Goal: Find specific page/section

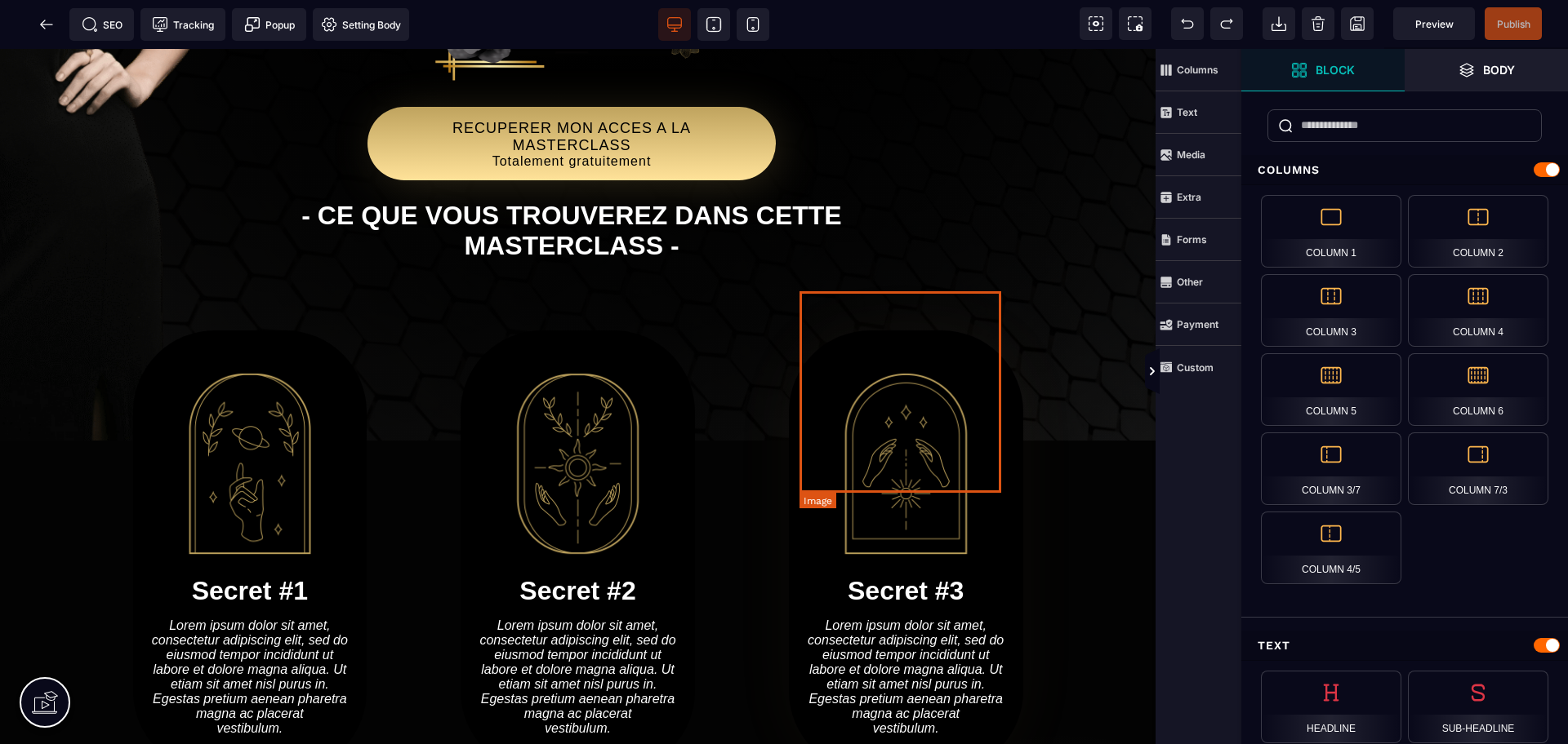
scroll to position [221, 0]
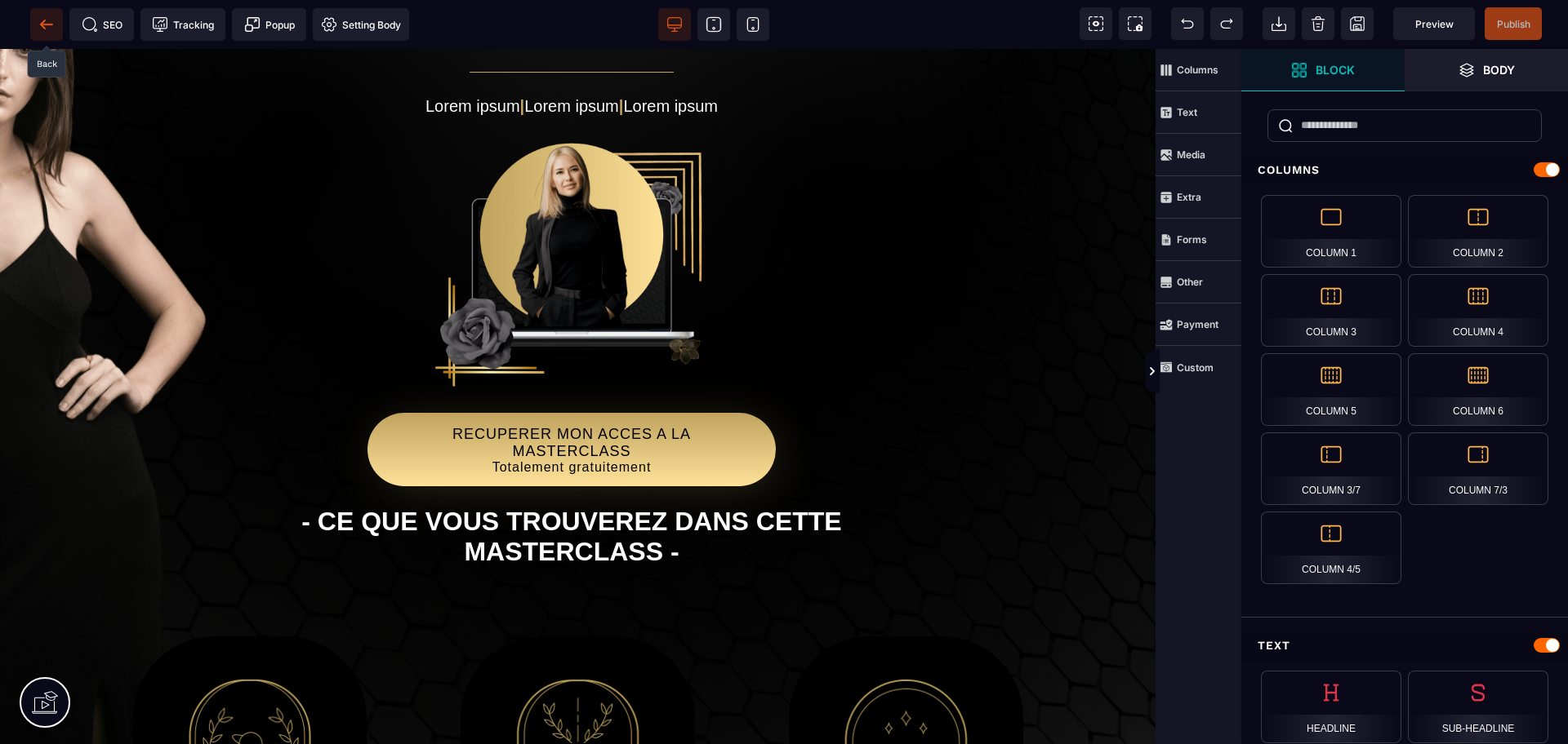
click at [51, 24] on icon at bounding box center [46, 23] width 12 height 1
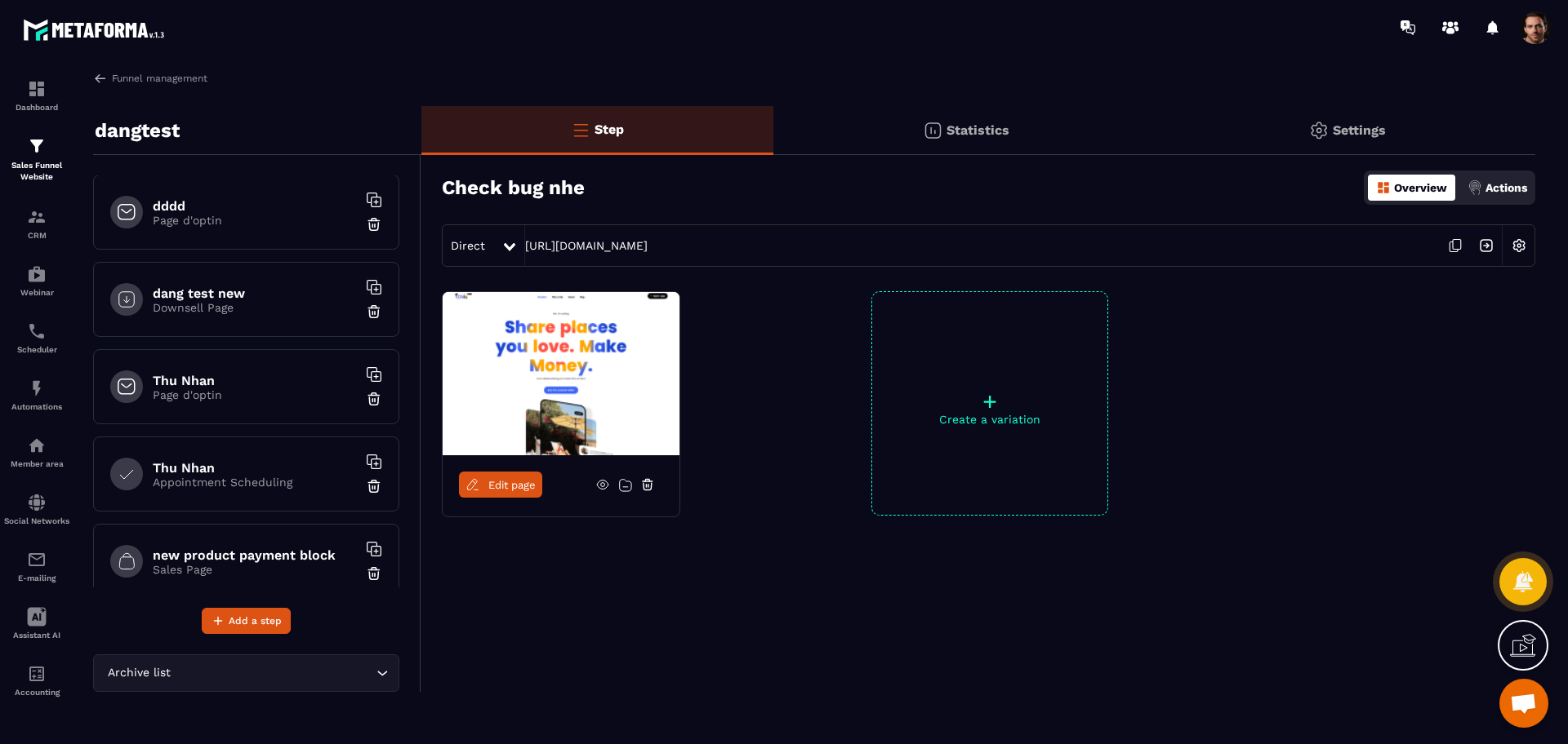
scroll to position [724, 0]
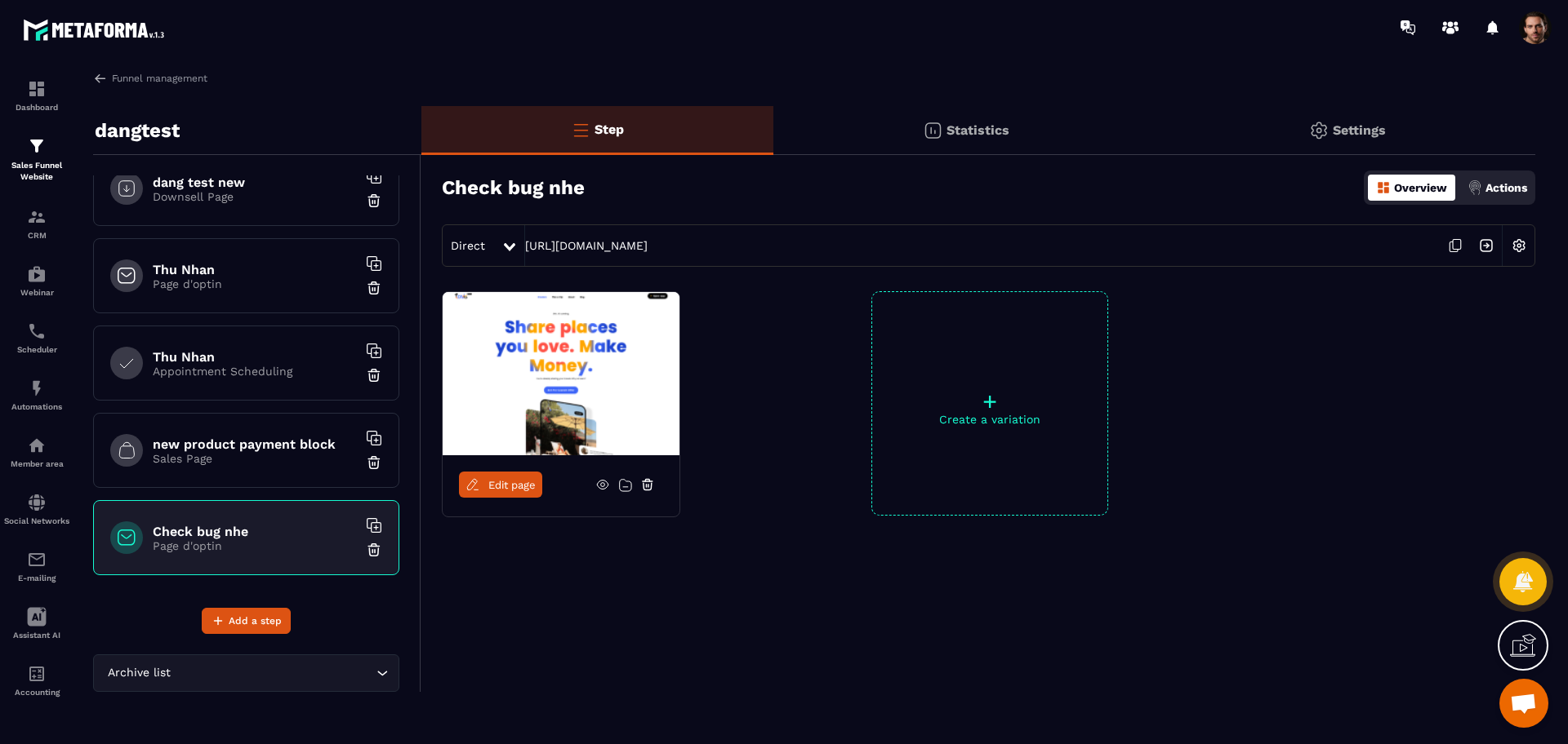
click at [646, 482] on icon at bounding box center [648, 482] width 10 height 0
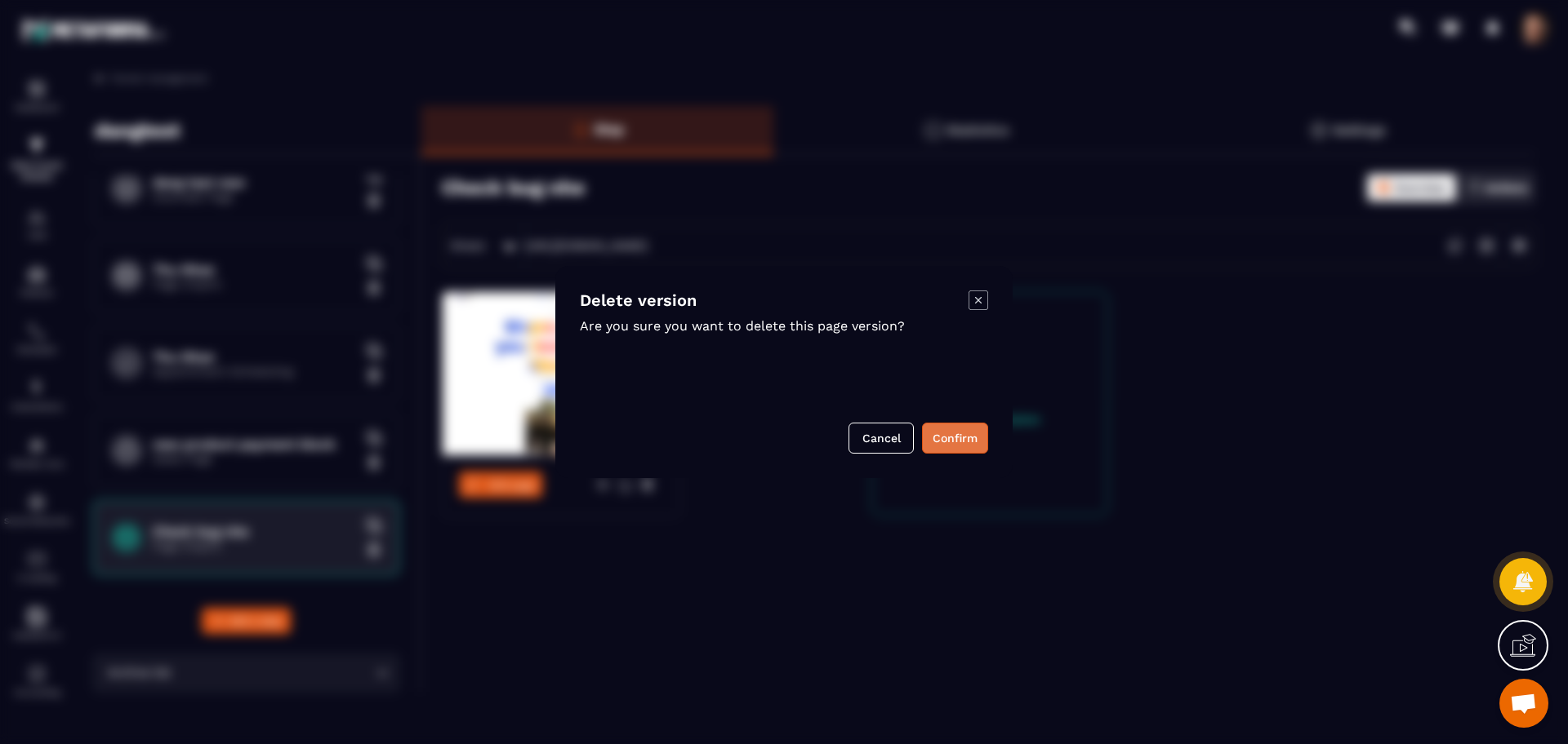
click at [969, 437] on button "Confirm" at bounding box center [955, 438] width 66 height 31
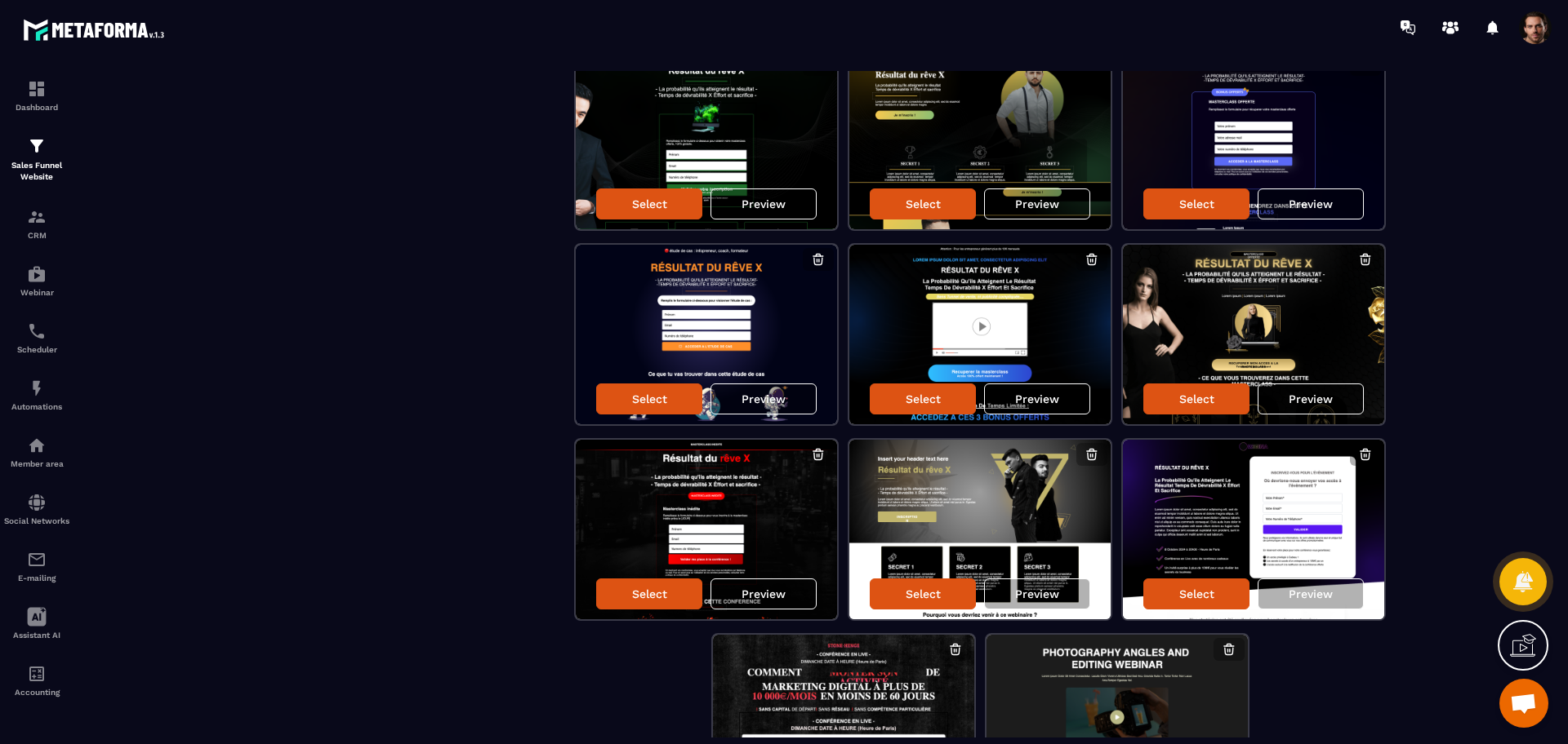
scroll to position [1428, 0]
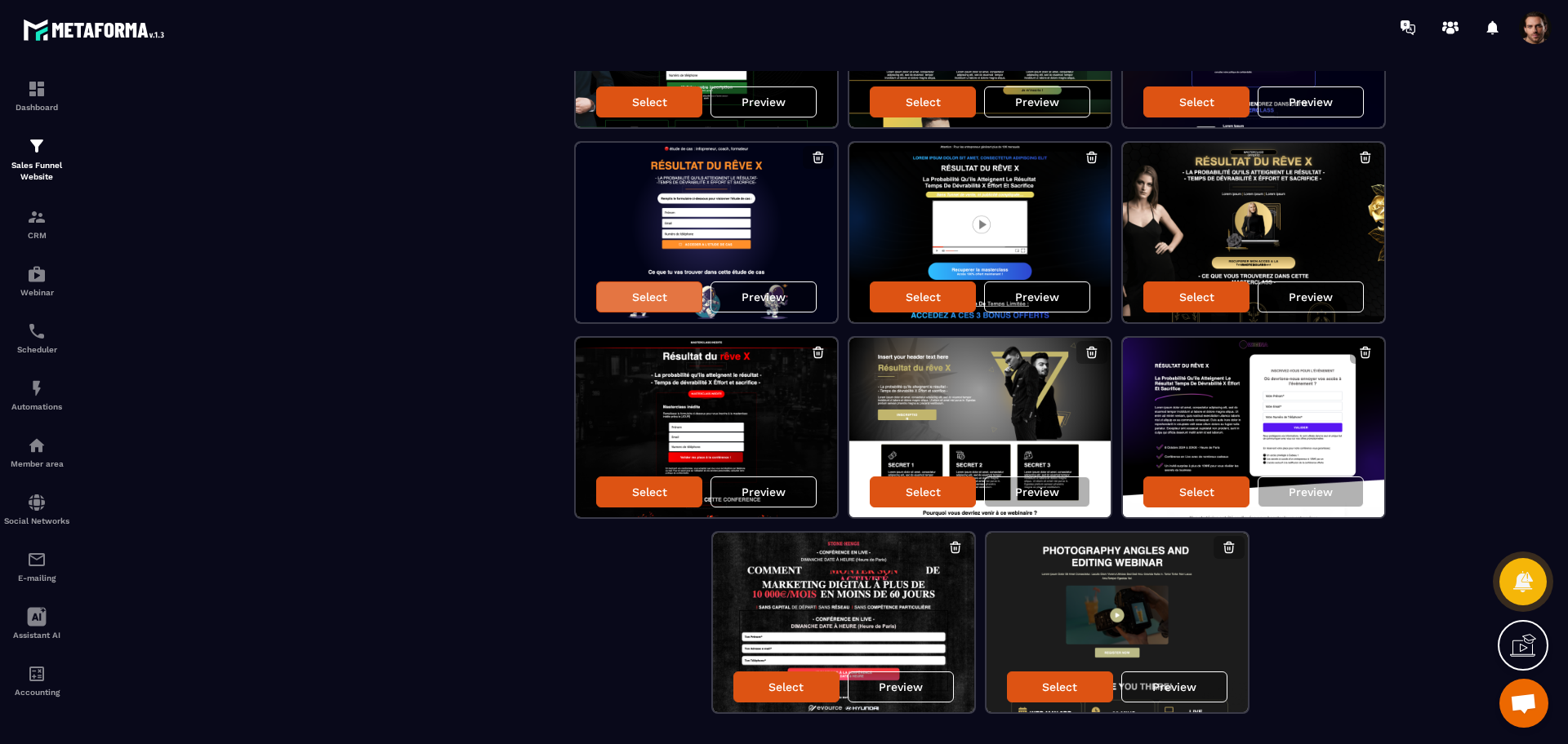
click at [650, 298] on p "Select" at bounding box center [650, 297] width 35 height 13
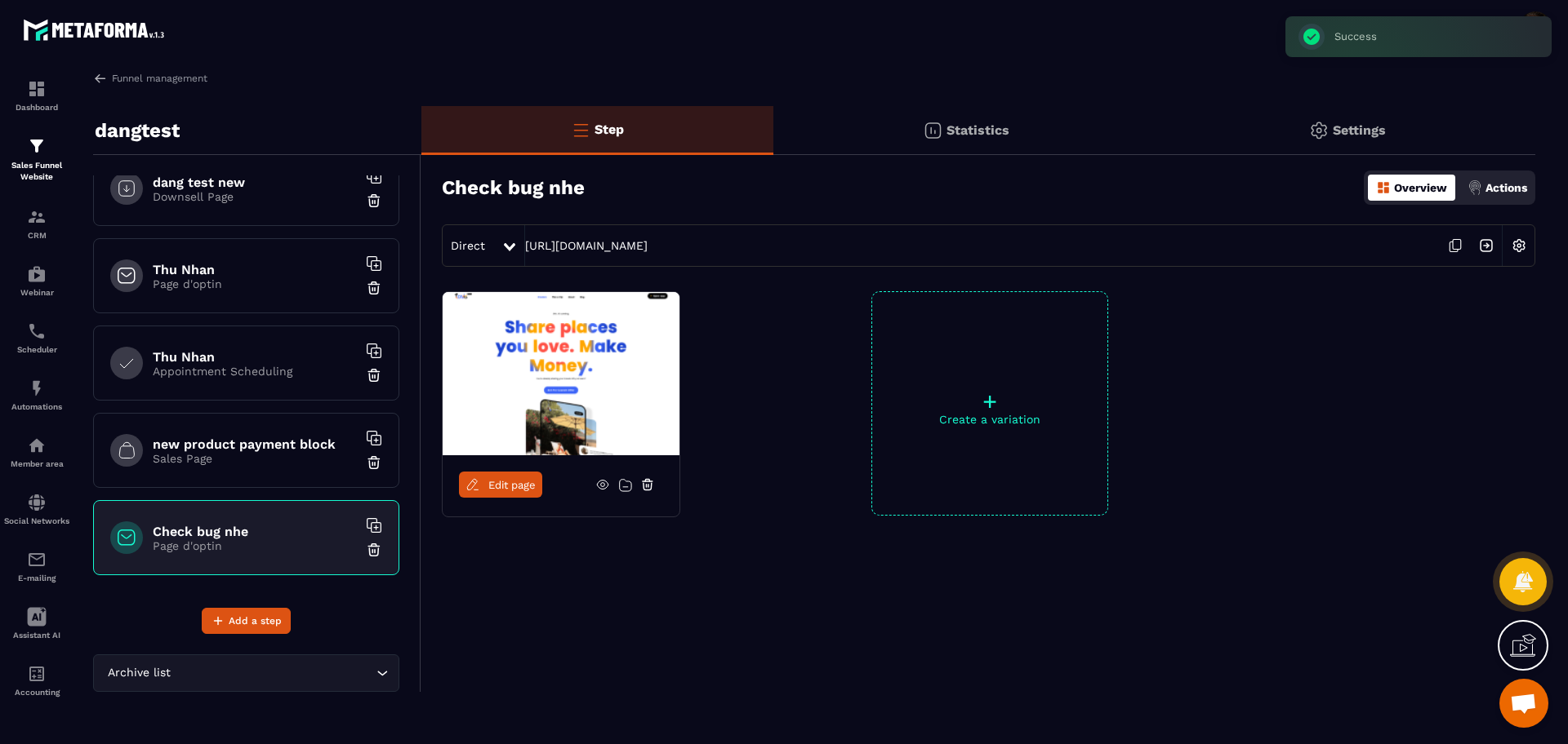
click at [650, 479] on icon at bounding box center [648, 485] width 15 height 15
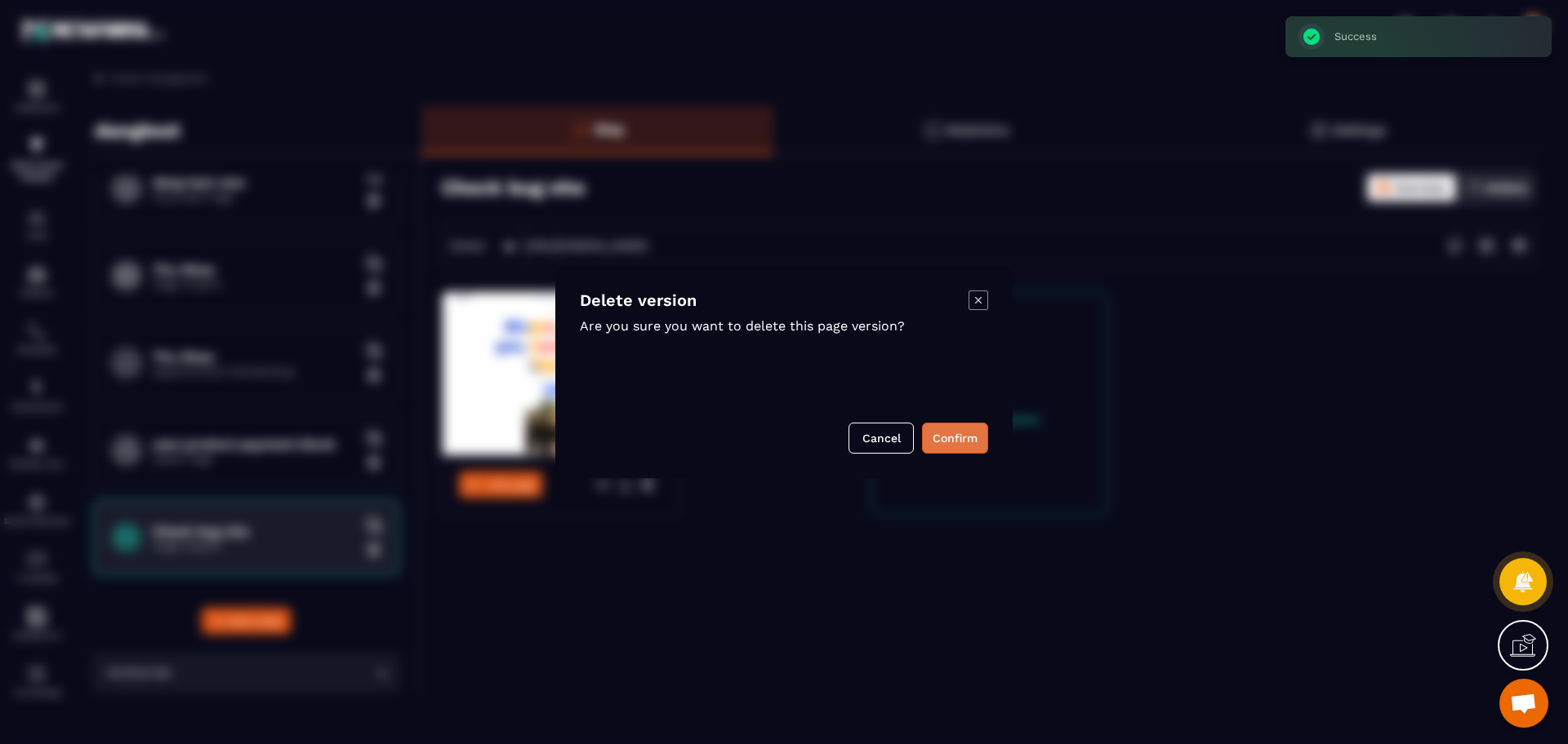
click at [968, 443] on button "Confirm" at bounding box center [955, 438] width 66 height 31
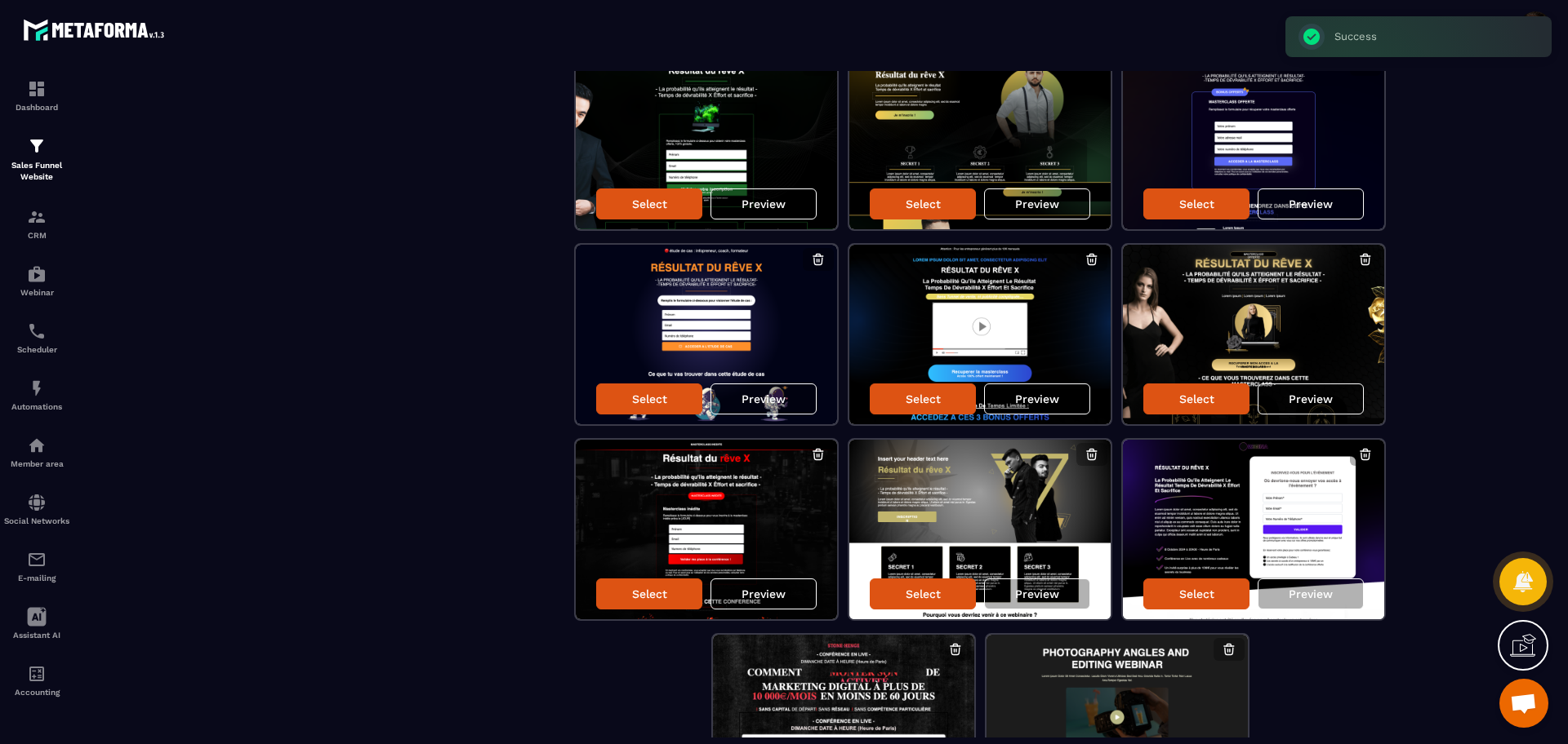
scroll to position [1470, 0]
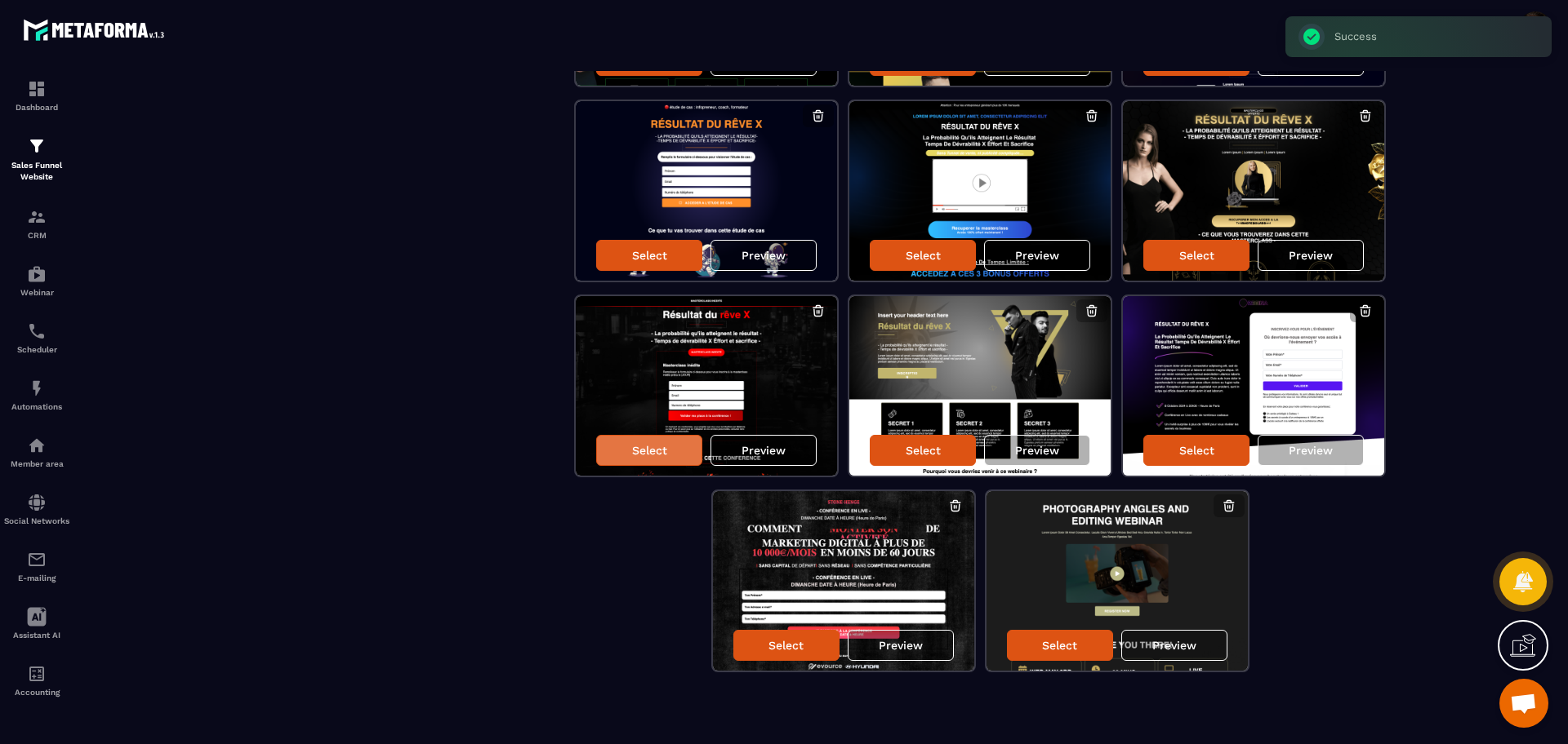
click at [671, 457] on div "Select" at bounding box center [650, 450] width 106 height 31
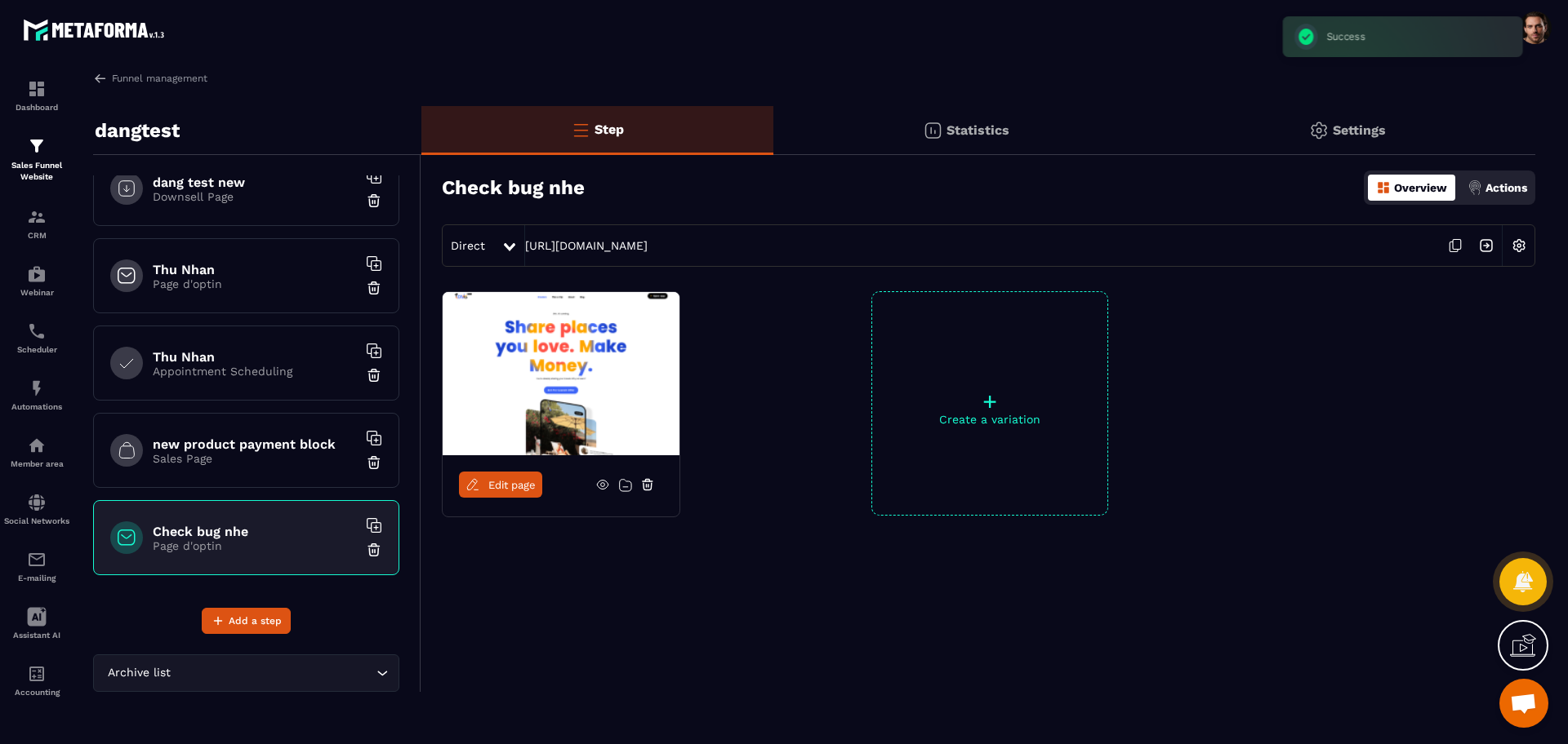
click at [492, 490] on span "Edit page" at bounding box center [512, 485] width 47 height 12
